Goal: Navigation & Orientation: Find specific page/section

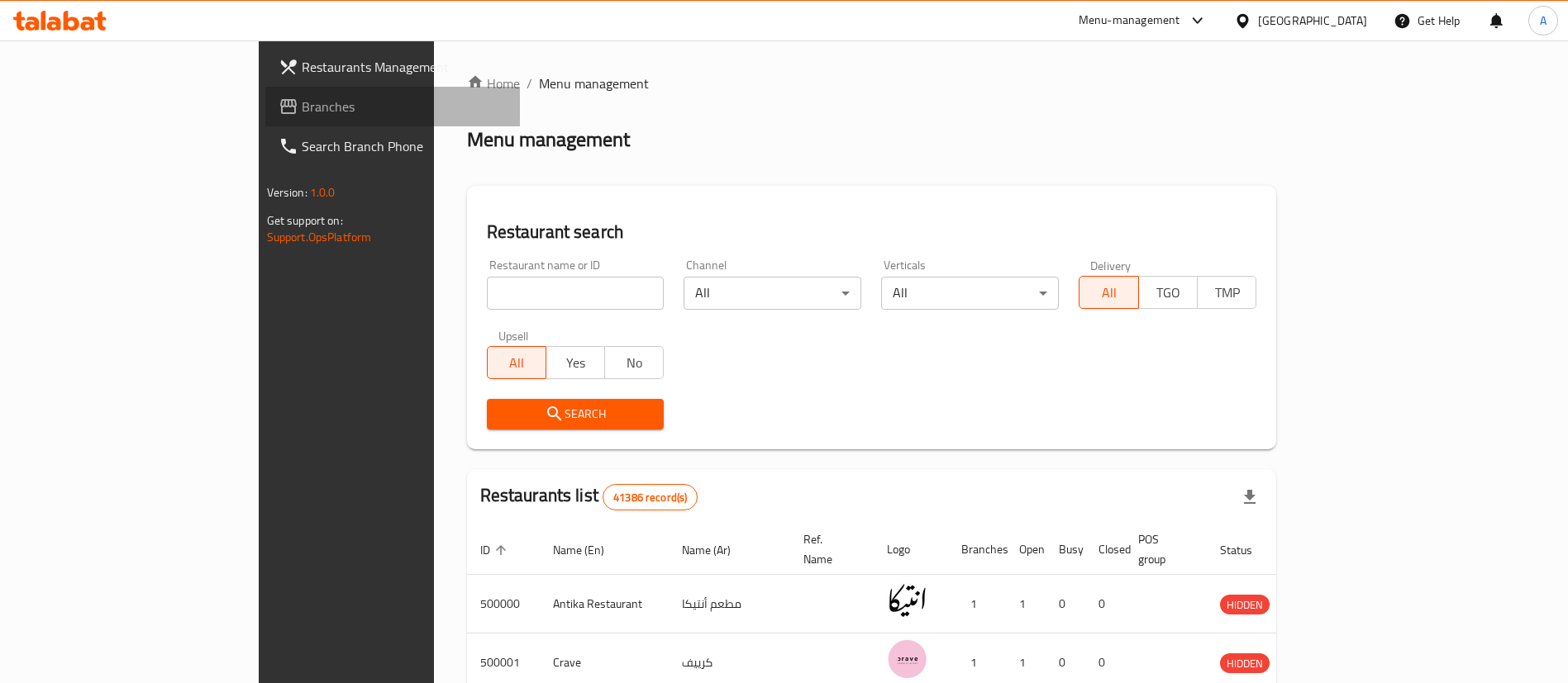
click at [301, 97] on span "Branches" at bounding box center [404, 106] width 206 height 20
click at [1180, 28] on div "Menu-management" at bounding box center [1129, 21] width 102 height 20
click at [286, 105] on span "Branches" at bounding box center [397, 106] width 221 height 20
click at [286, 108] on span "Branches" at bounding box center [397, 106] width 221 height 20
